Goal: Task Accomplishment & Management: Manage account settings

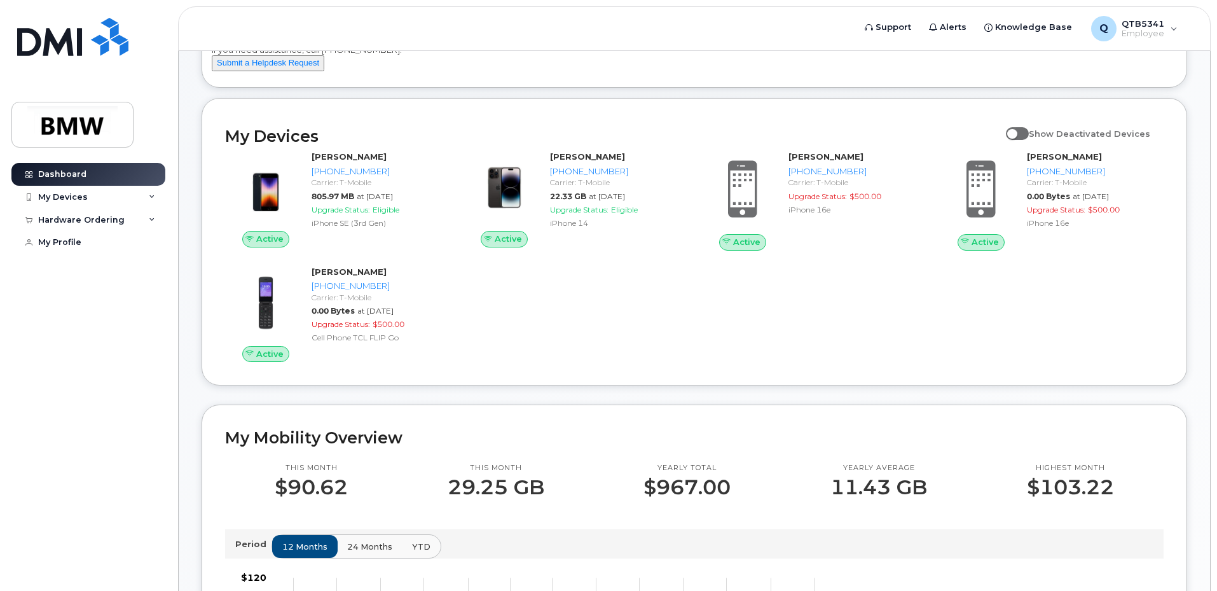
scroll to position [64, 0]
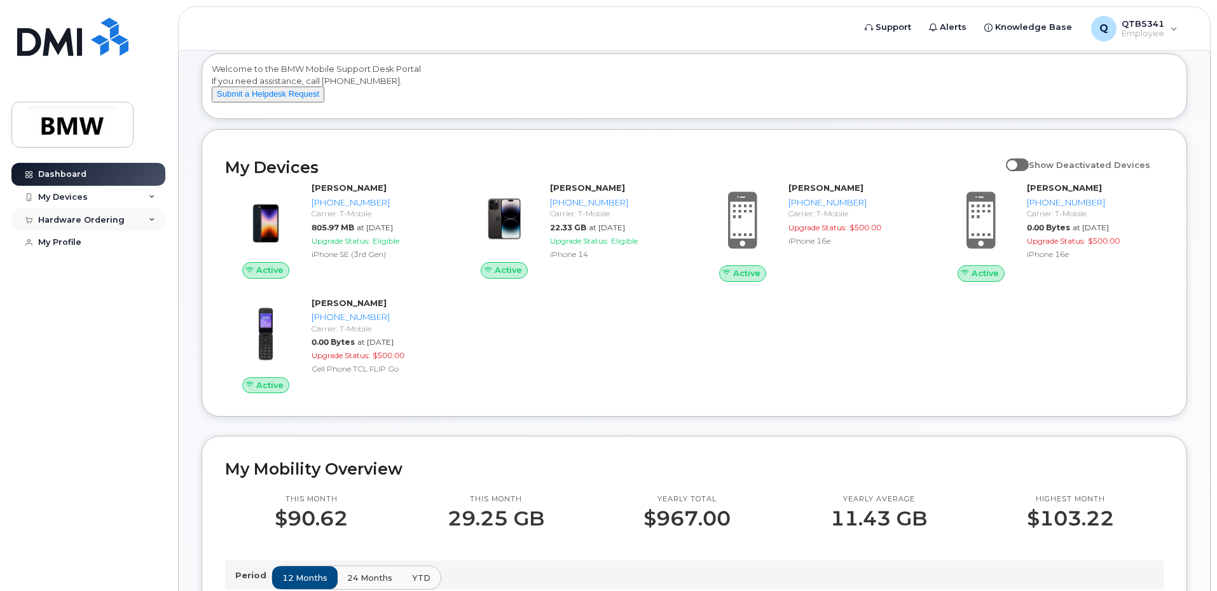
click at [131, 223] on div "Hardware Ordering" at bounding box center [88, 220] width 154 height 23
click at [131, 202] on div "My Devices" at bounding box center [88, 197] width 154 height 23
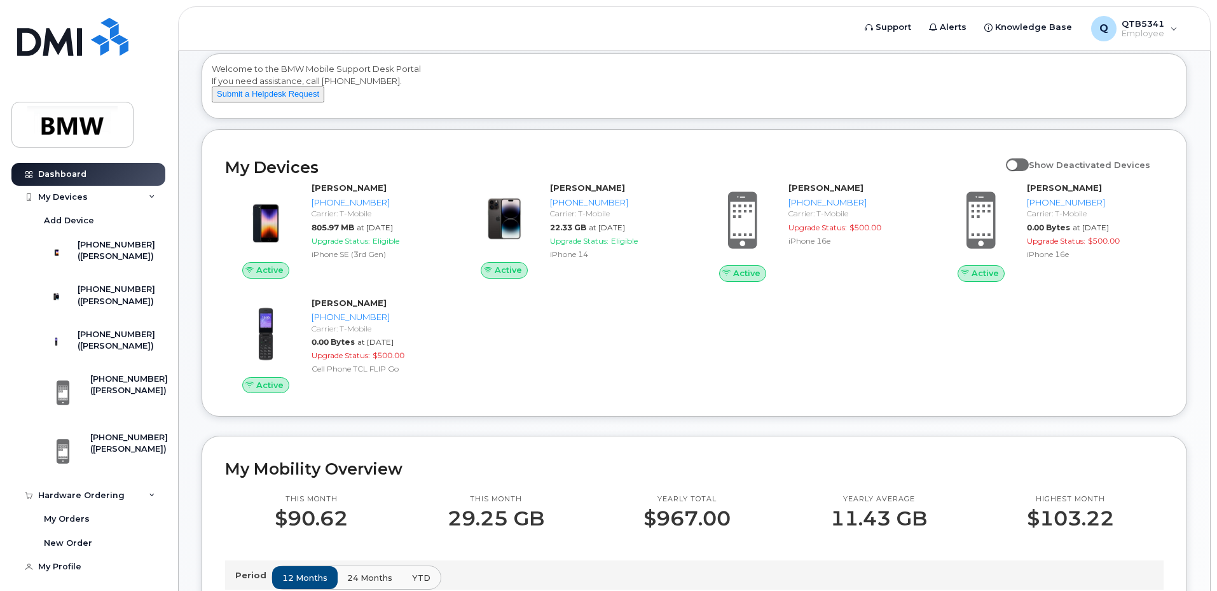
click at [873, 355] on div "Active [PERSON_NAME] [PHONE_NUMBER] Carrier: T-Mobile 805.97 MB at [DATE] Upgra…" at bounding box center [694, 287] width 954 height 226
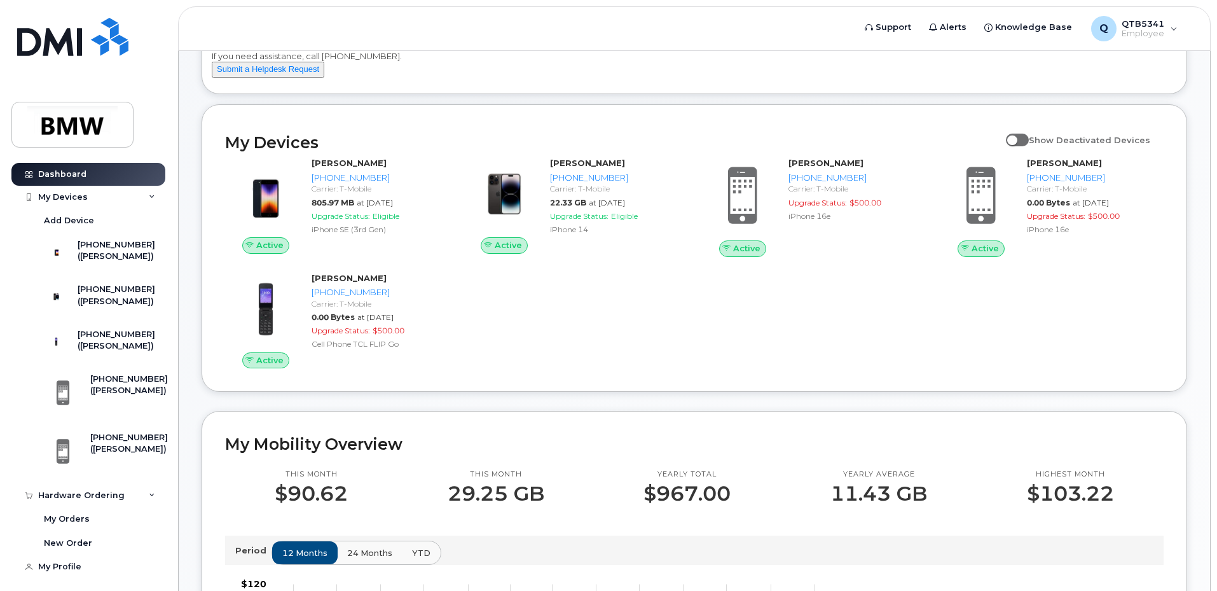
scroll to position [89, 0]
click at [1038, 144] on span "Show Deactivated Devices" at bounding box center [1089, 139] width 121 height 10
click at [1016, 137] on input "Show Deactivated Devices" at bounding box center [1011, 132] width 10 height 10
click at [1029, 146] on span at bounding box center [1017, 139] width 23 height 13
click at [1016, 137] on input "Show Deactivated Devices" at bounding box center [1011, 132] width 10 height 10
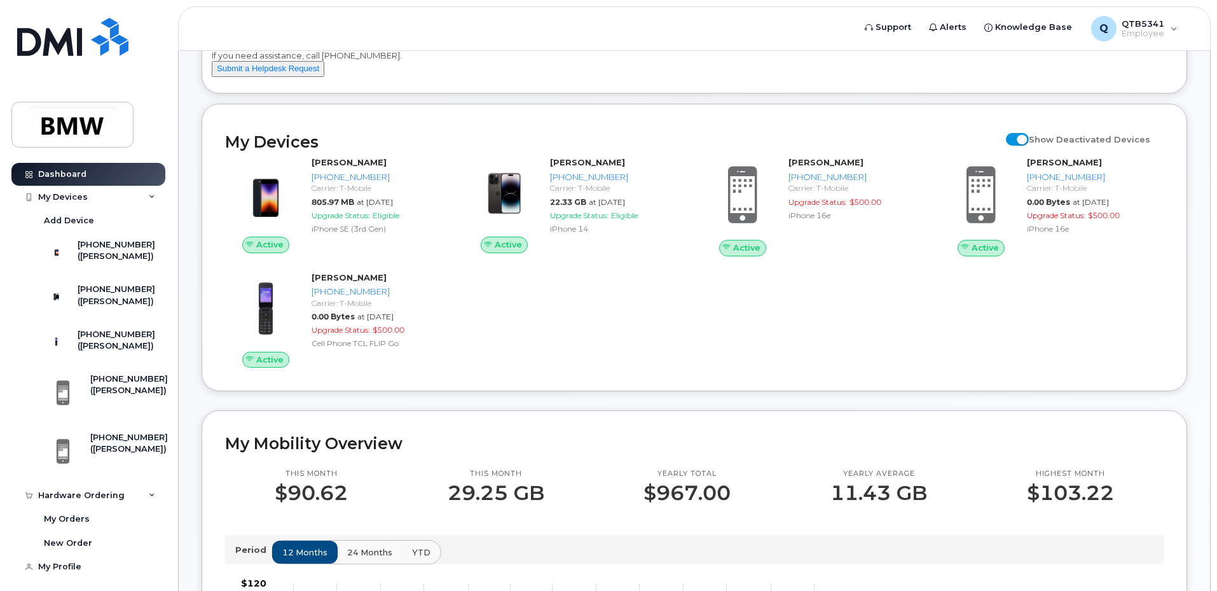
checkbox input "false"
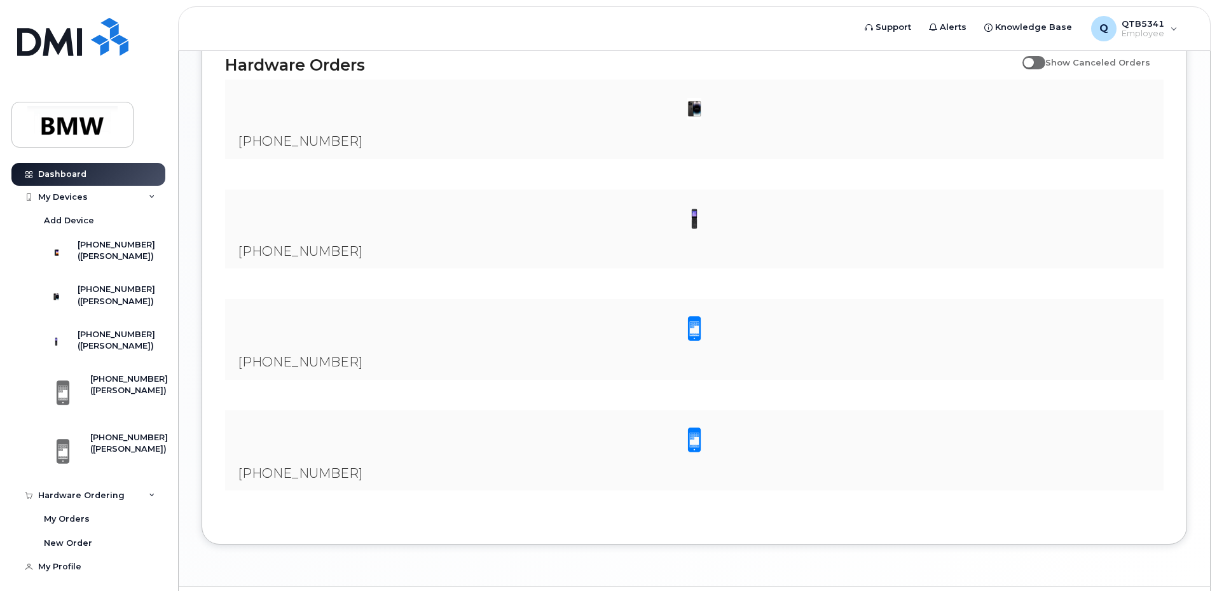
scroll to position [1014, 0]
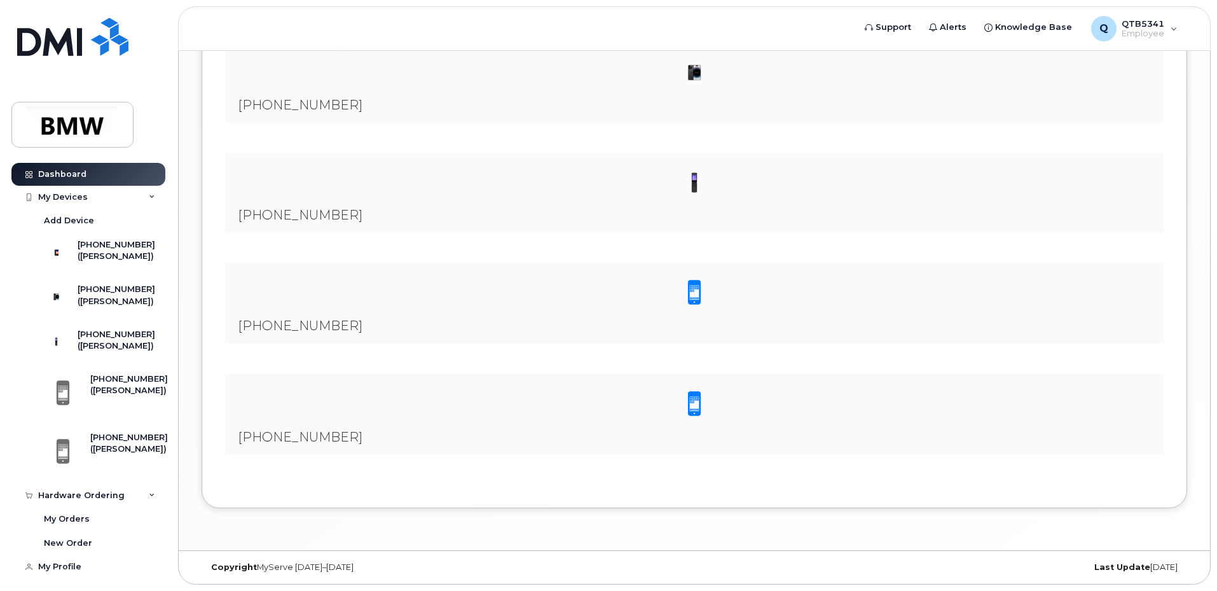
click at [701, 183] on img at bounding box center [694, 182] width 25 height 25
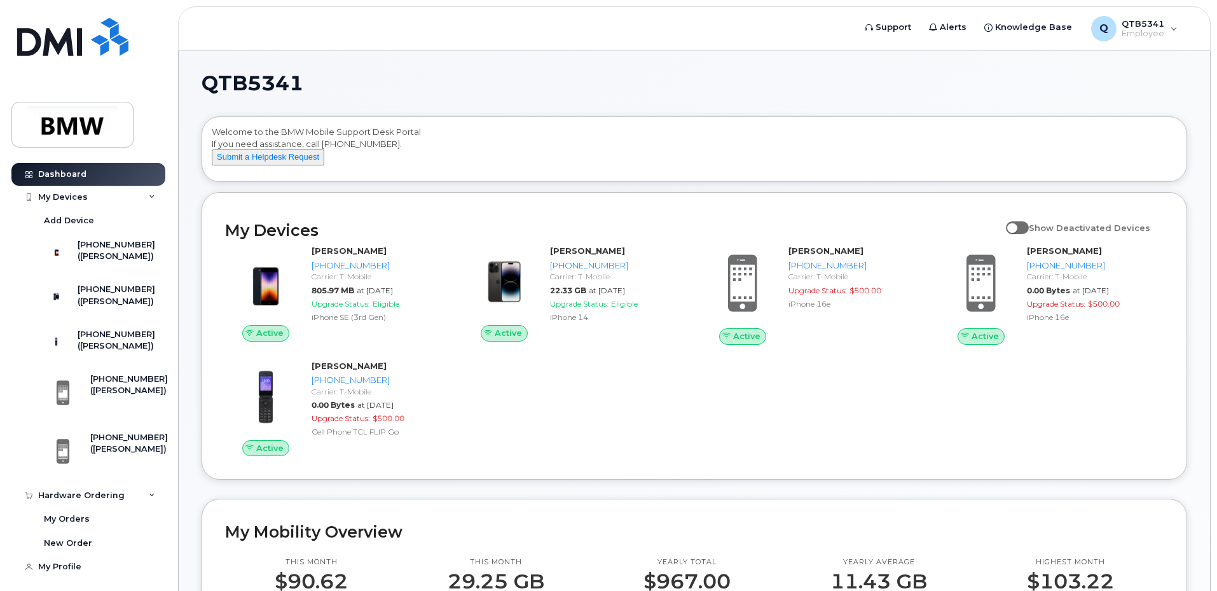
scroll to position [0, 0]
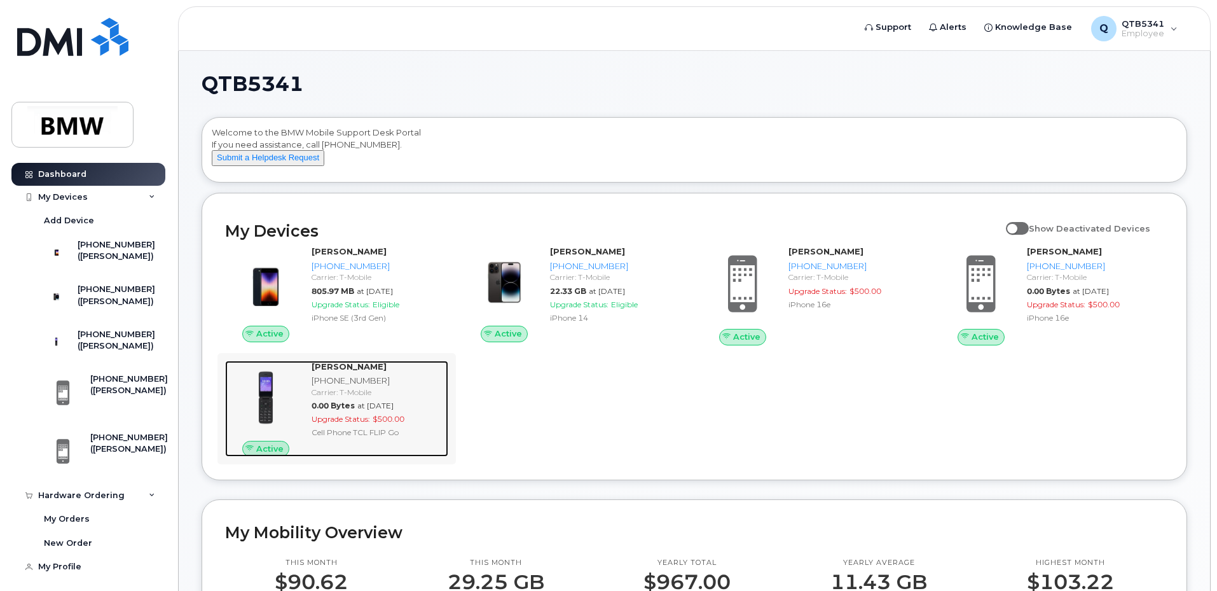
click at [345, 438] on div "Cell Phone TCL FLIP Go" at bounding box center [378, 432] width 132 height 11
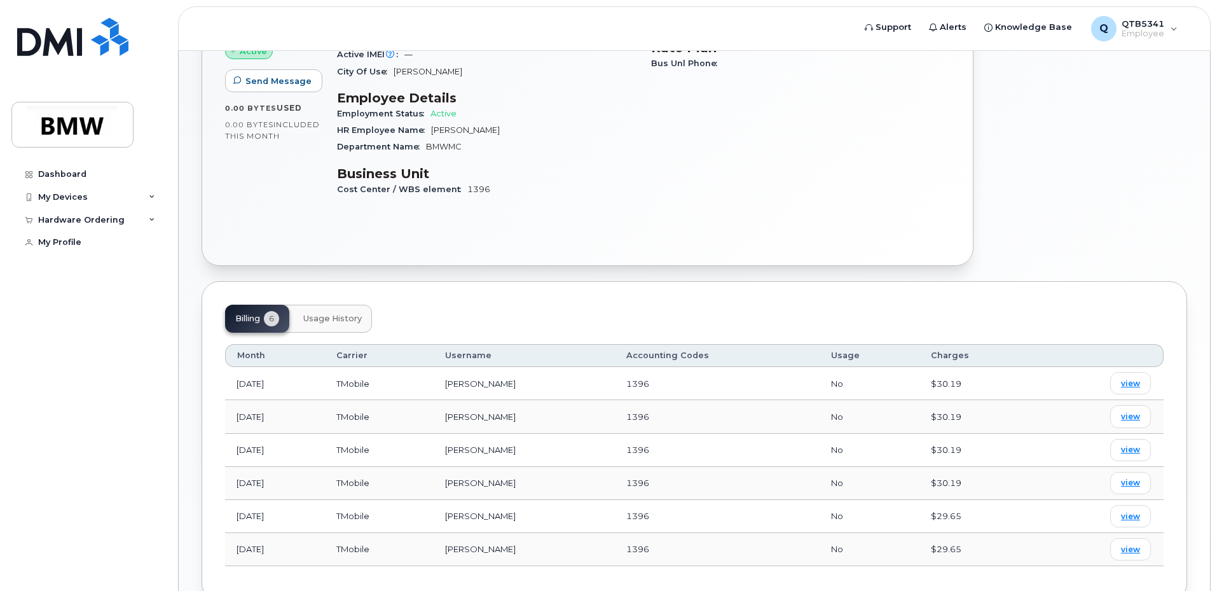
scroll to position [347, 0]
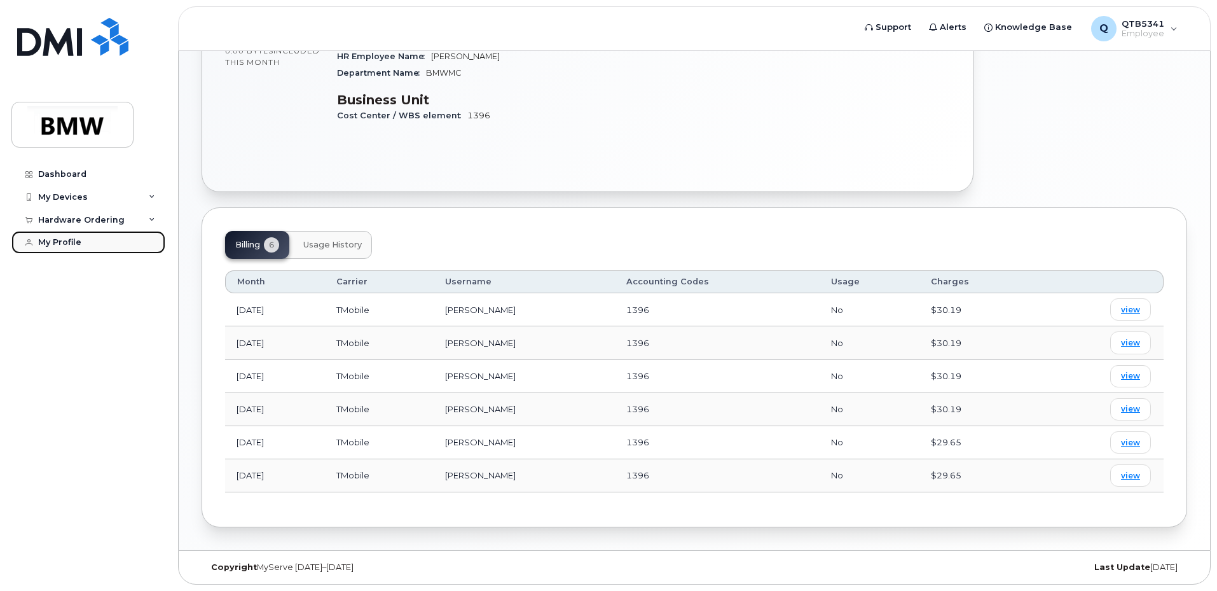
click at [95, 240] on link "My Profile" at bounding box center [88, 242] width 154 height 23
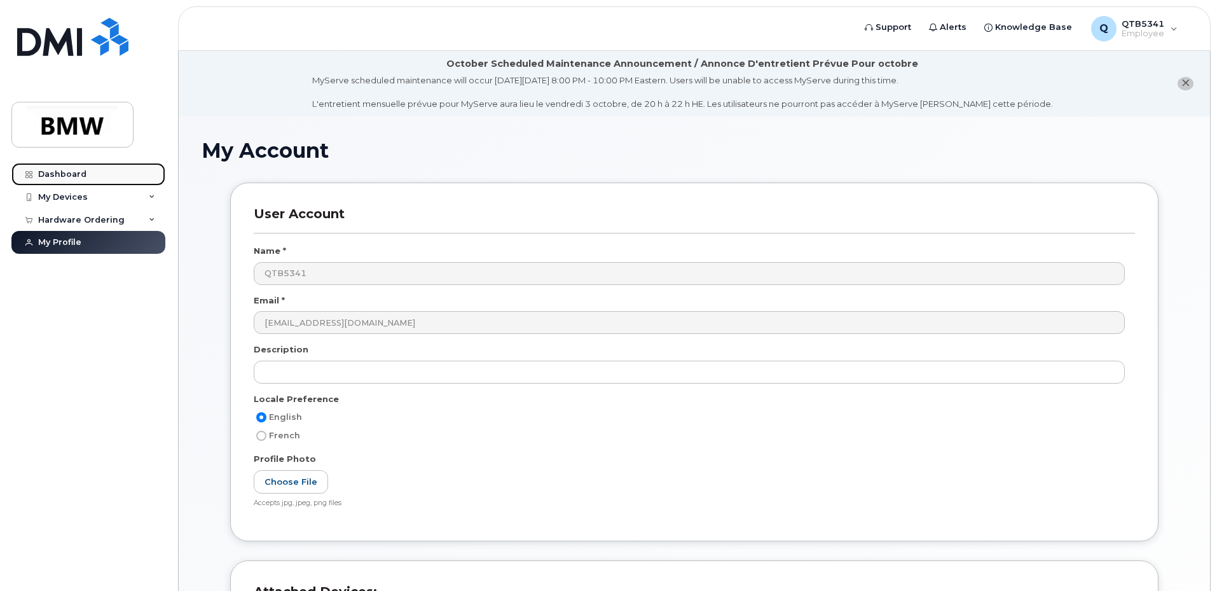
click at [72, 175] on div "Dashboard" at bounding box center [62, 174] width 48 height 10
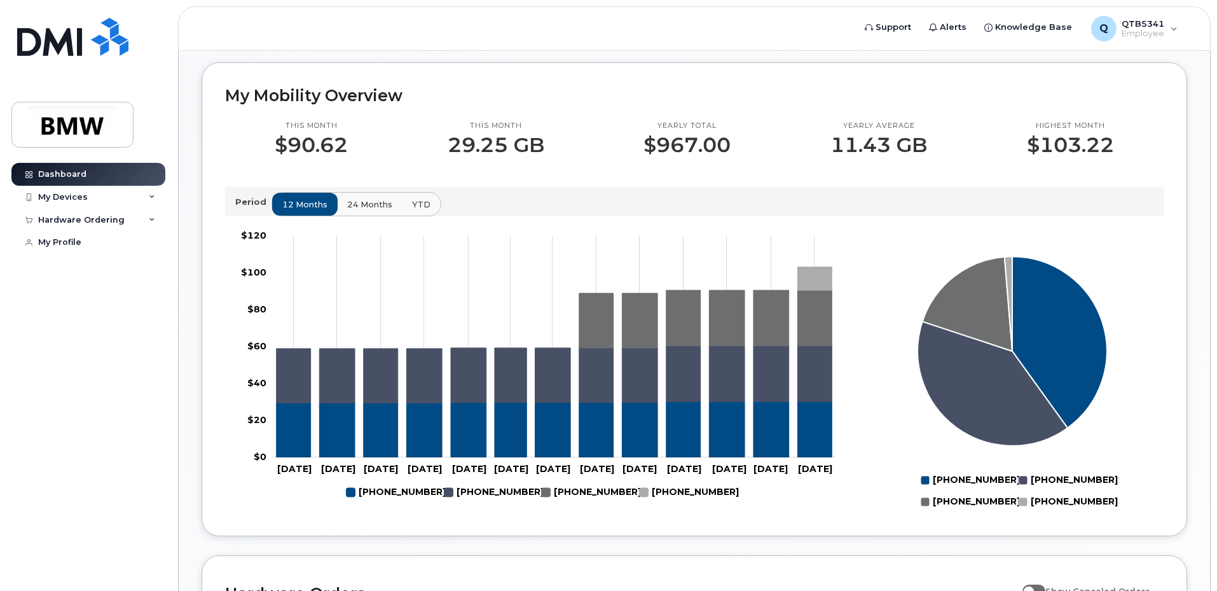
scroll to position [251, 0]
